Goal: Task Accomplishment & Management: Manage account settings

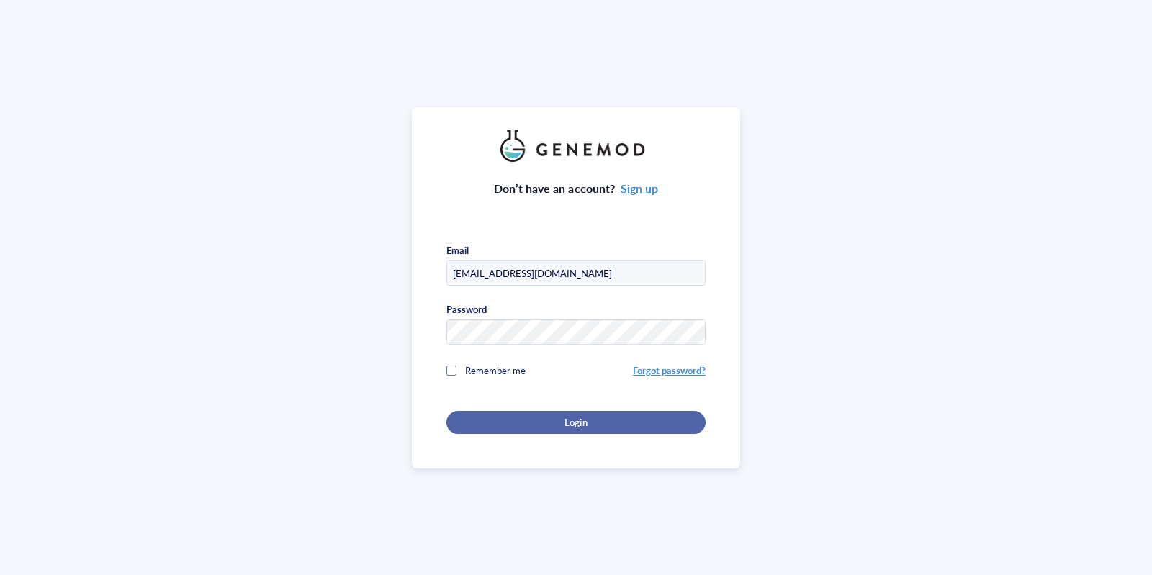
type input "[EMAIL_ADDRESS][DOMAIN_NAME]"
click at [537, 413] on button "Login" at bounding box center [575, 422] width 259 height 23
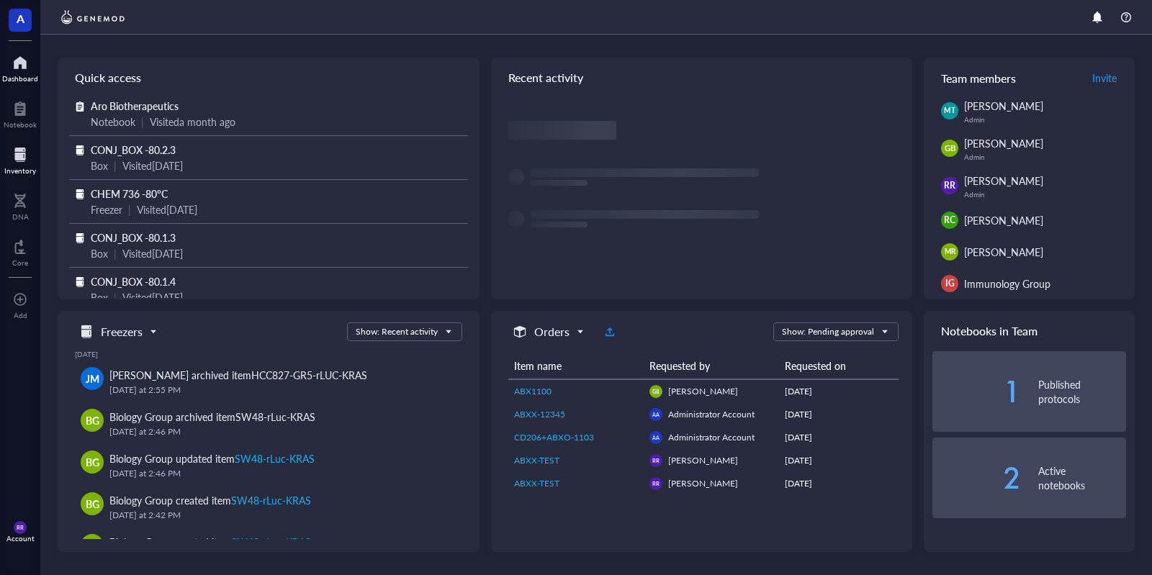
click at [19, 156] on div at bounding box center [20, 154] width 32 height 23
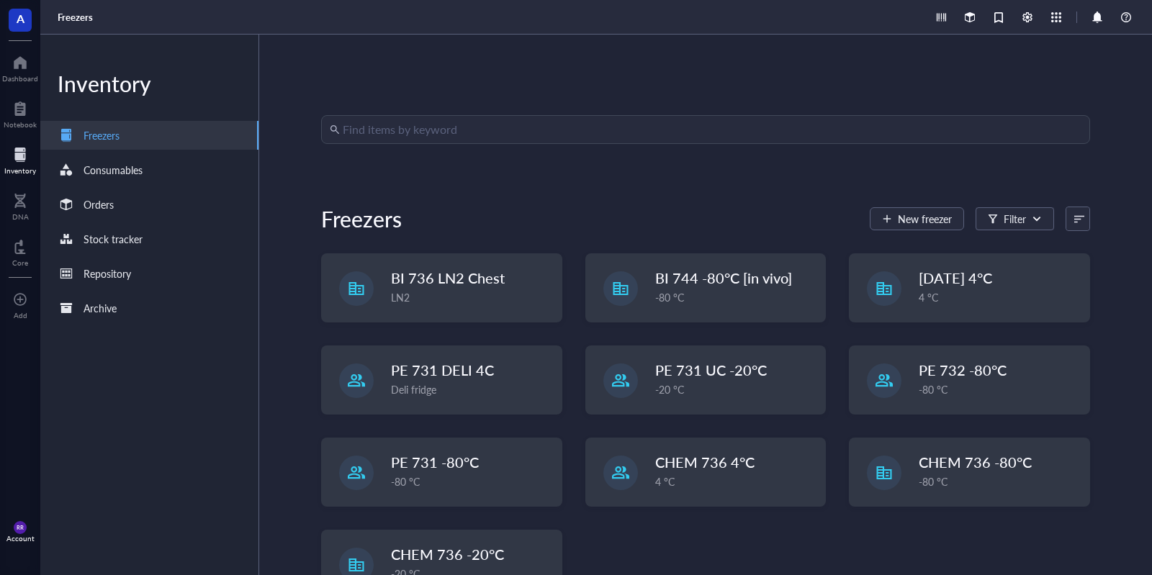
scroll to position [47, 0]
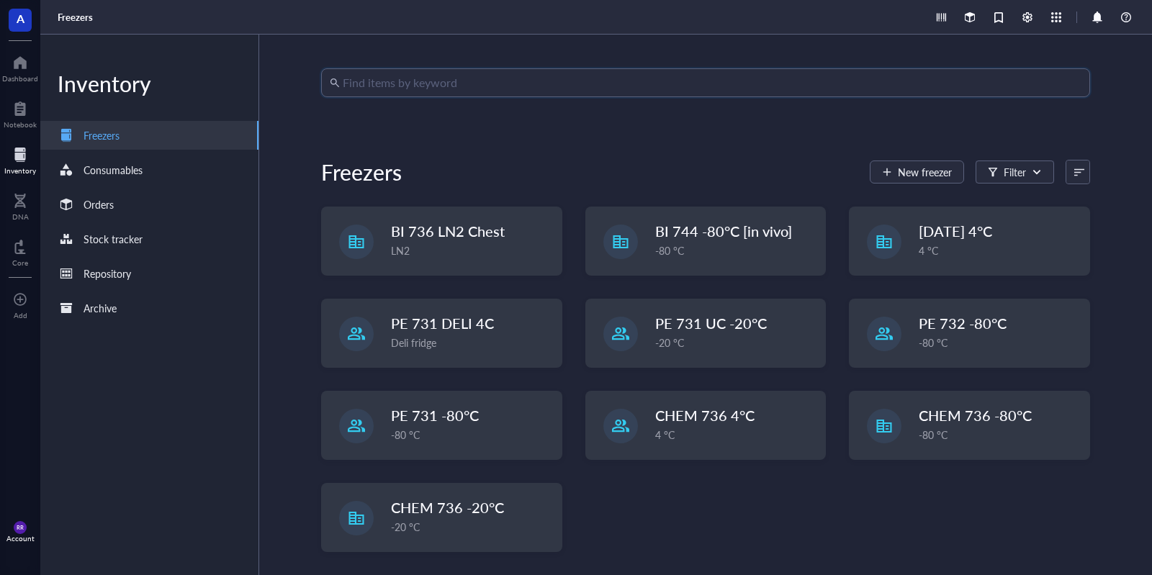
click at [952, 85] on input "search" at bounding box center [712, 82] width 739 height 27
click at [23, 531] on span "RR" at bounding box center [20, 527] width 6 height 6
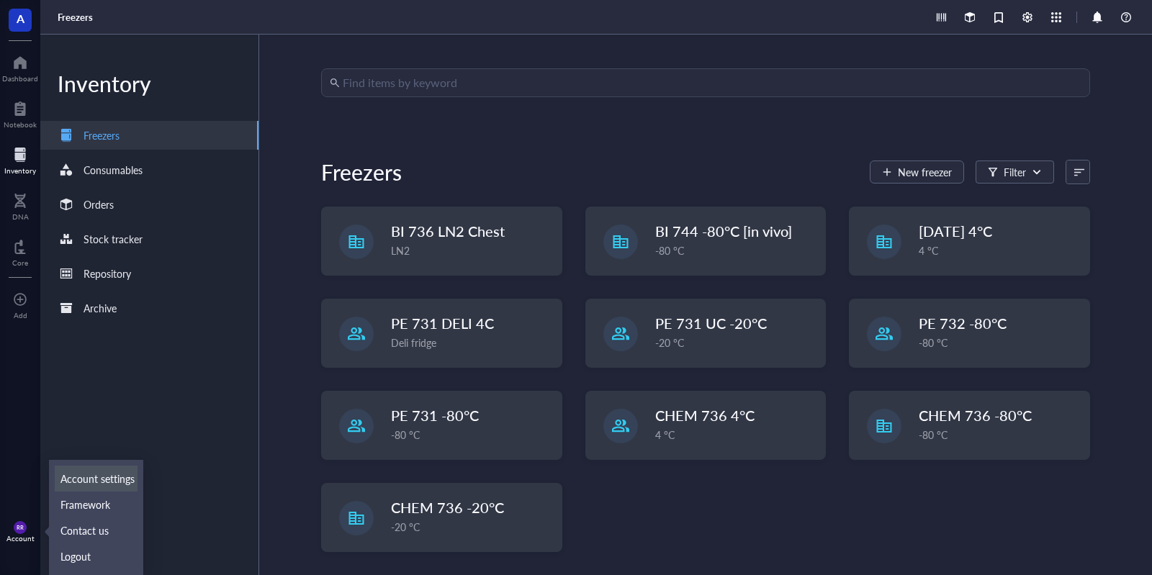
click at [119, 481] on link "Account settings" at bounding box center [96, 479] width 83 height 26
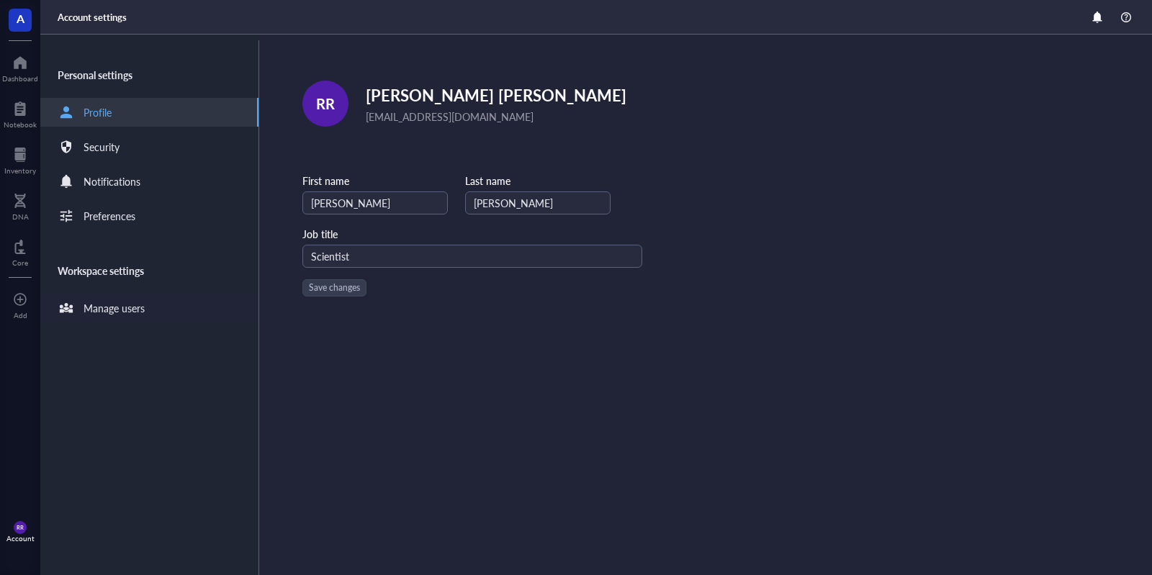
click at [161, 301] on div "Manage users" at bounding box center [149, 308] width 218 height 29
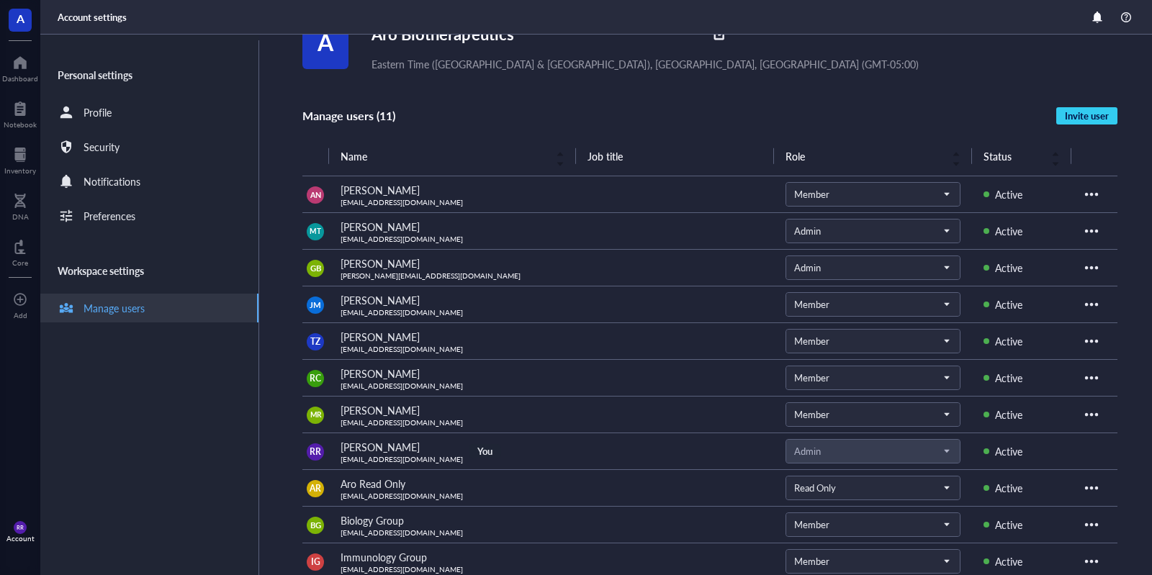
scroll to position [57, 0]
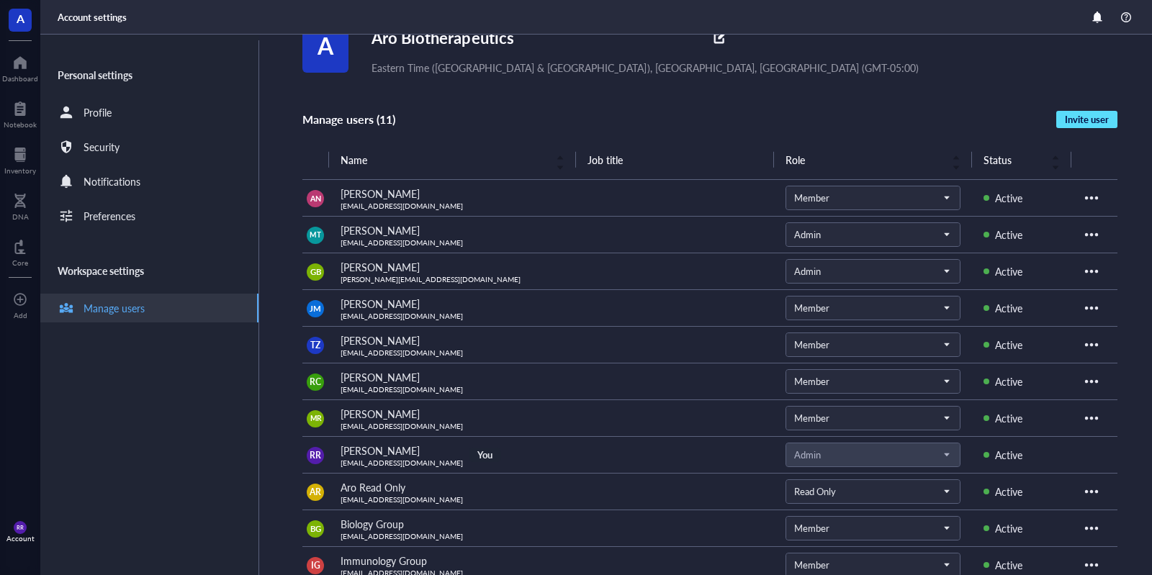
click at [1076, 115] on span "Invite user" at bounding box center [1087, 119] width 44 height 13
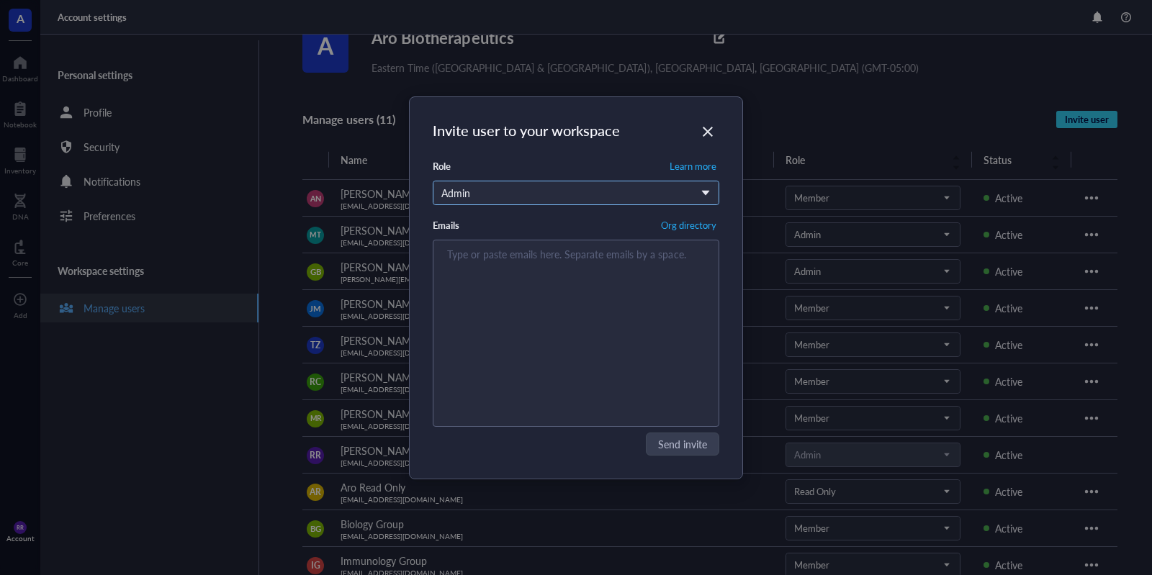
click at [506, 190] on div "Admin" at bounding box center [567, 193] width 253 height 16
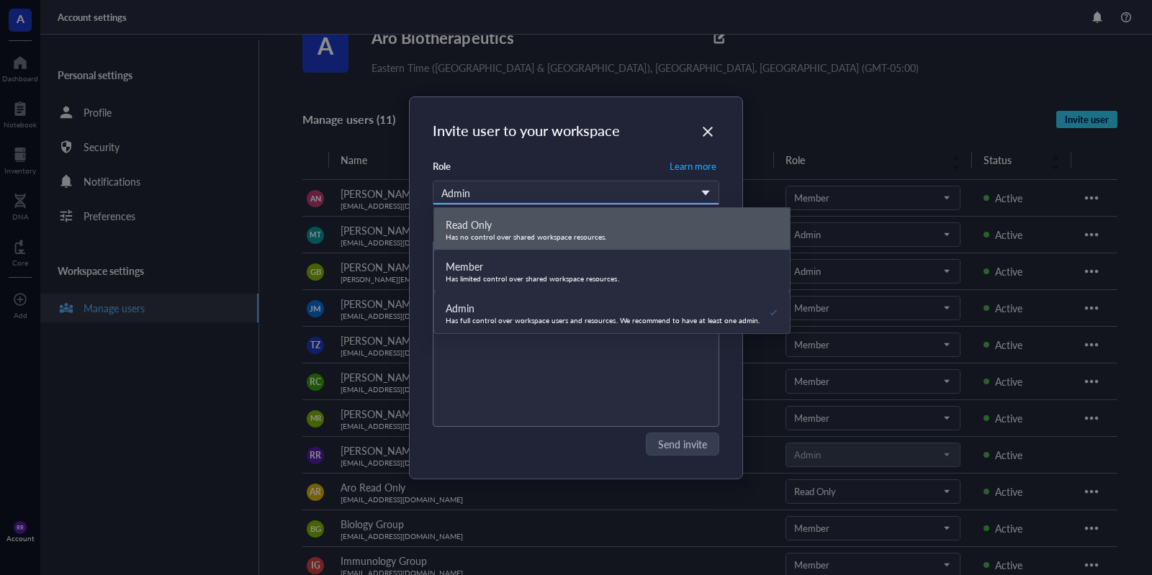
click at [524, 246] on div "Read Only Has no control over shared workspace resources. Member Has limited co…" at bounding box center [612, 270] width 356 height 125
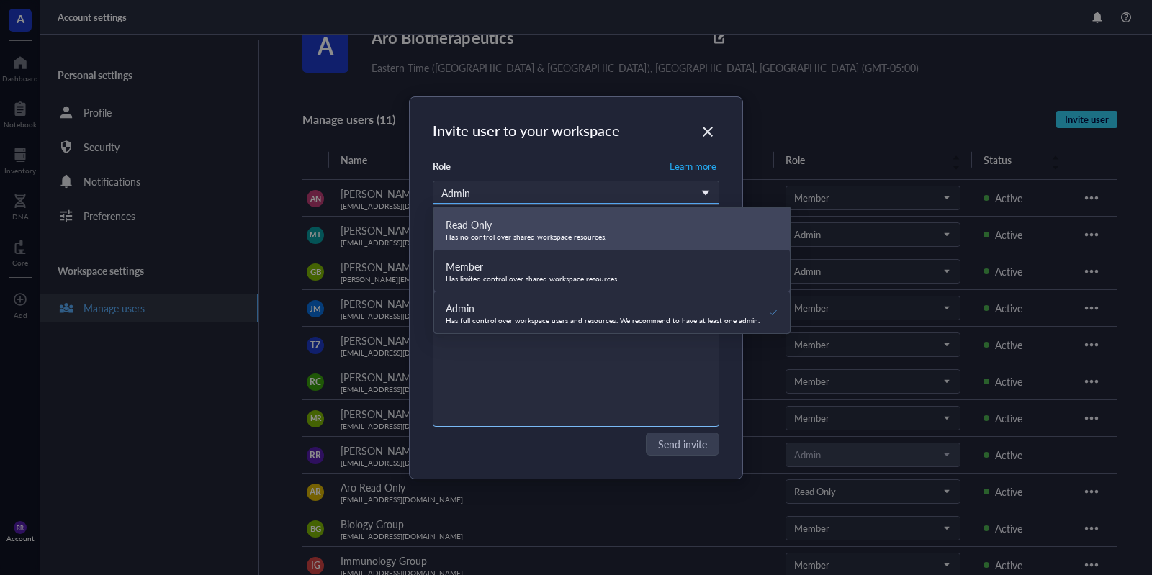
click at [505, 279] on div "Has limited control over shared workspace resources." at bounding box center [533, 278] width 174 height 9
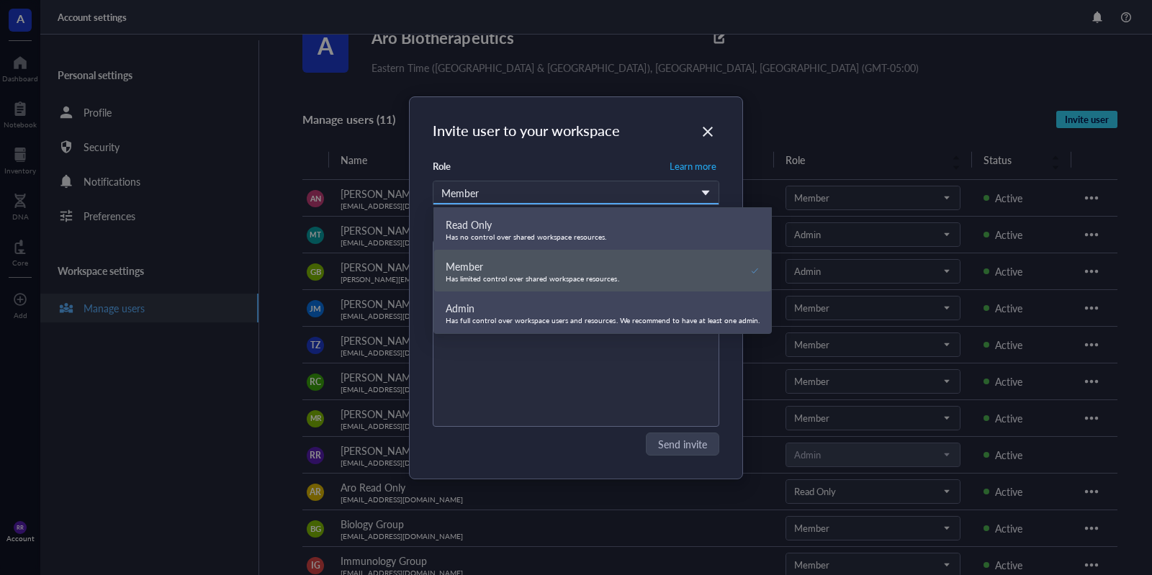
click at [570, 266] on div "Member" at bounding box center [533, 267] width 174 height 16
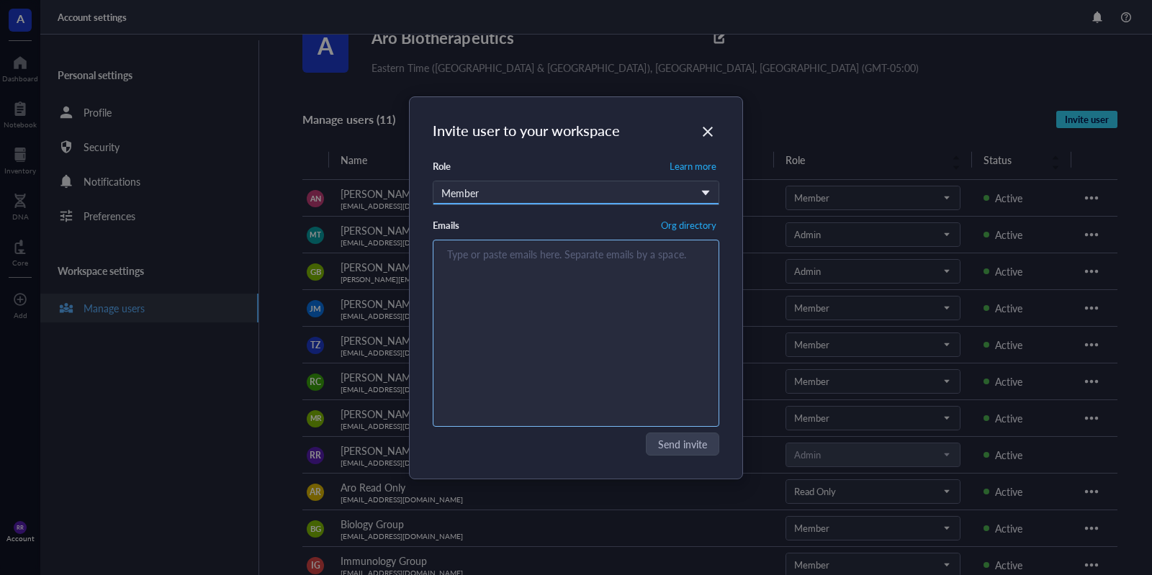
click at [503, 308] on div "Type or paste emails here. Separate emails by a space." at bounding box center [576, 333] width 274 height 180
paste input "[EMAIL_ADDRESS][DOMAIN_NAME]"
type input "[EMAIL_ADDRESS][DOMAIN_NAME]"
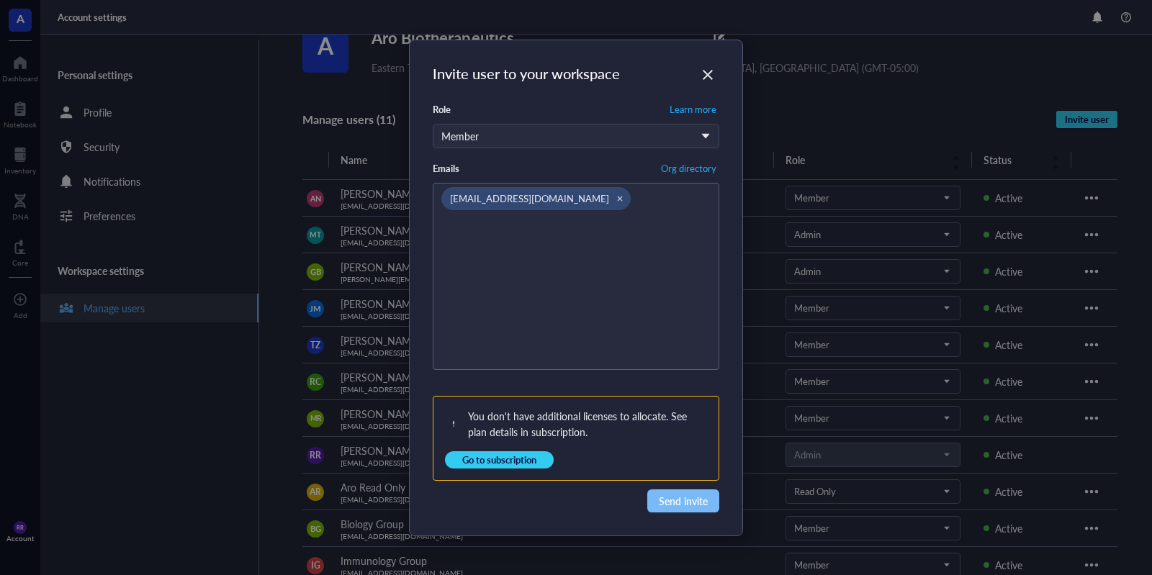
click at [668, 499] on span "Send invite" at bounding box center [683, 501] width 49 height 16
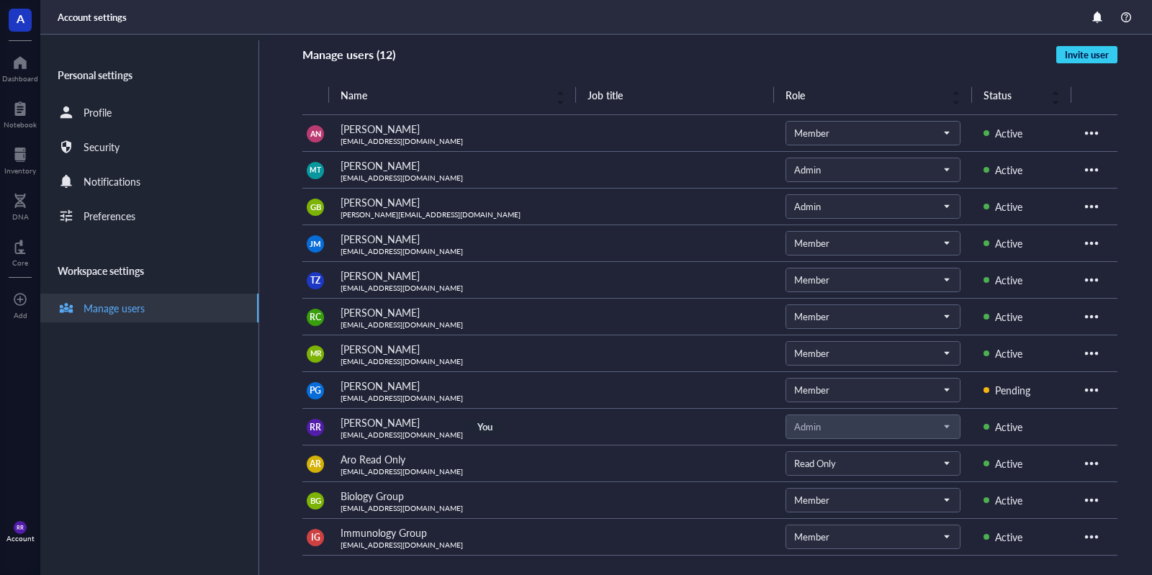
scroll to position [122, 0]
click at [1096, 384] on div at bounding box center [1091, 389] width 23 height 23
click at [1136, 364] on div "A Aro Biotherapeutics Eastern Time ([GEOGRAPHIC_DATA] & [GEOGRAPHIC_DATA]), [GE…" at bounding box center [727, 305] width 850 height 541
